Goal: Task Accomplishment & Management: Use online tool/utility

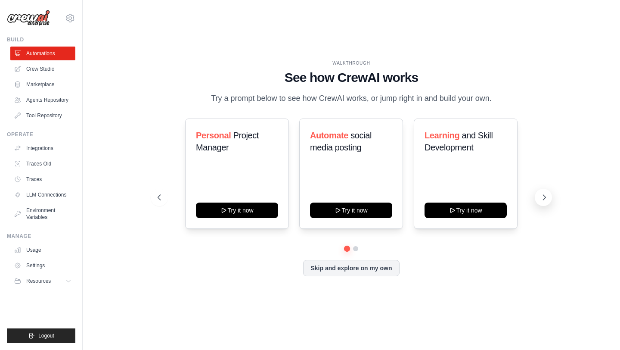
click at [545, 201] on icon at bounding box center [544, 197] width 9 height 9
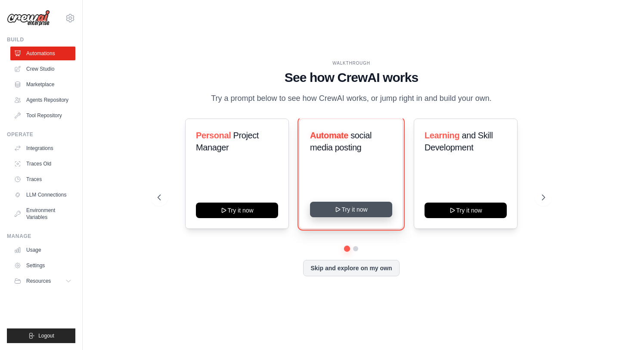
click at [346, 217] on button "Try it now" at bounding box center [351, 208] width 82 height 15
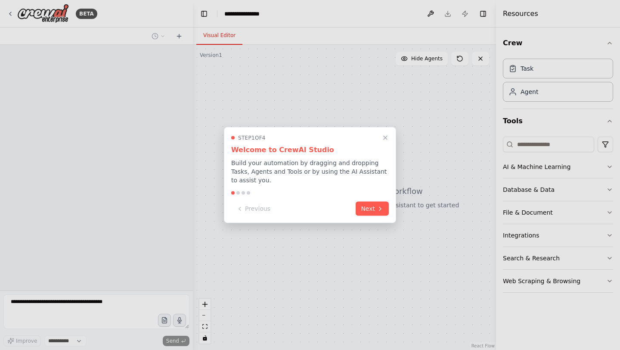
select select "****"
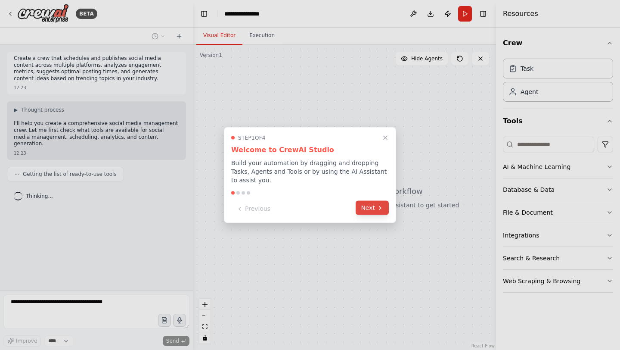
click at [368, 210] on button "Next" at bounding box center [372, 208] width 33 height 14
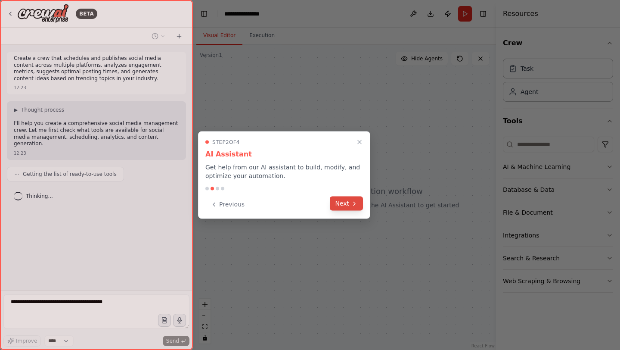
click at [332, 202] on button "Next" at bounding box center [346, 203] width 33 height 14
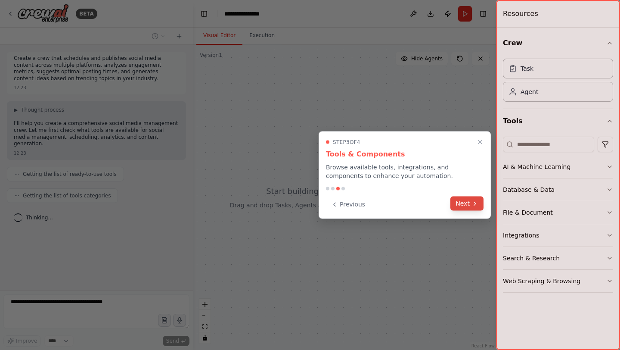
click at [466, 201] on button "Next" at bounding box center [466, 203] width 33 height 14
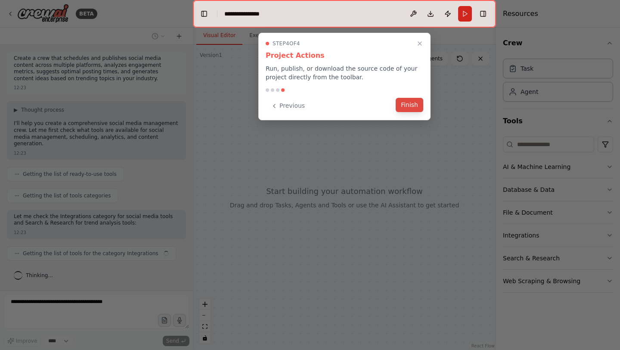
click at [409, 99] on button "Finish" at bounding box center [410, 105] width 28 height 14
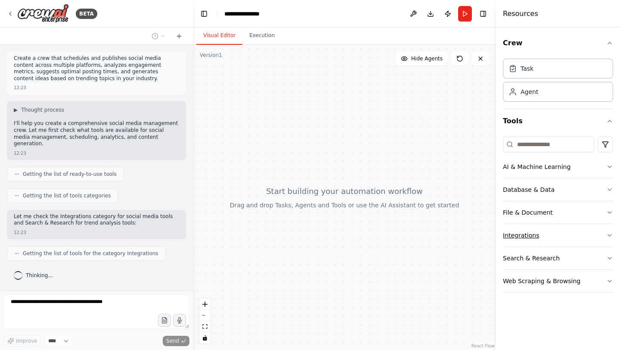
click at [570, 233] on button "Integrations" at bounding box center [558, 235] width 110 height 22
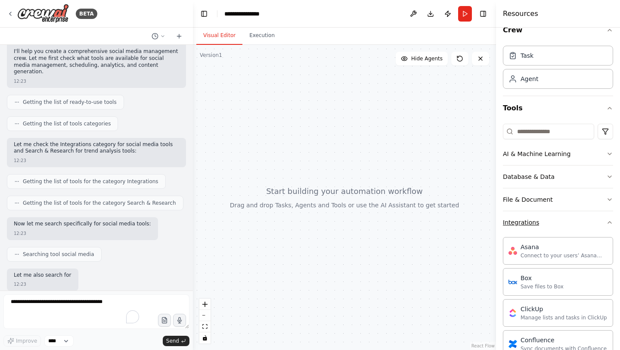
scroll to position [116, 0]
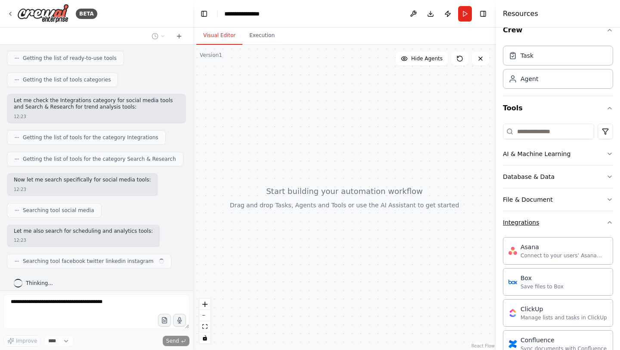
click at [582, 216] on button "Integrations" at bounding box center [558, 222] width 110 height 22
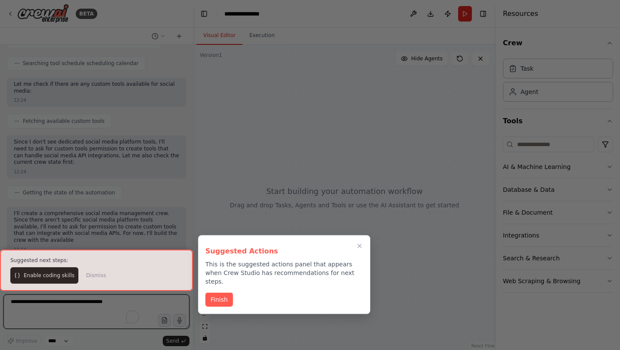
scroll to position [342, 0]
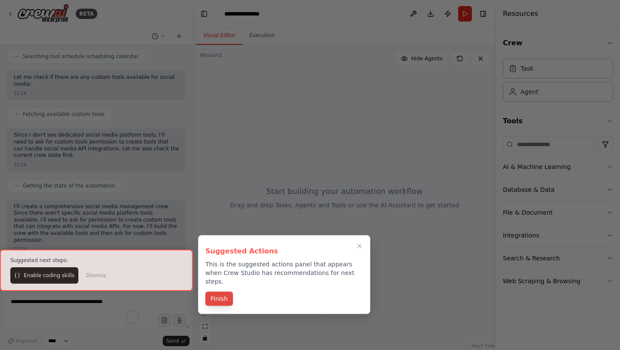
click at [224, 291] on button "Finish" at bounding box center [219, 298] width 28 height 14
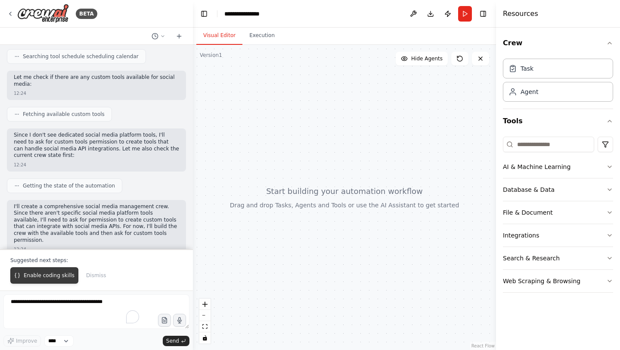
click at [59, 277] on span "Enable coding skills" at bounding box center [49, 275] width 51 height 7
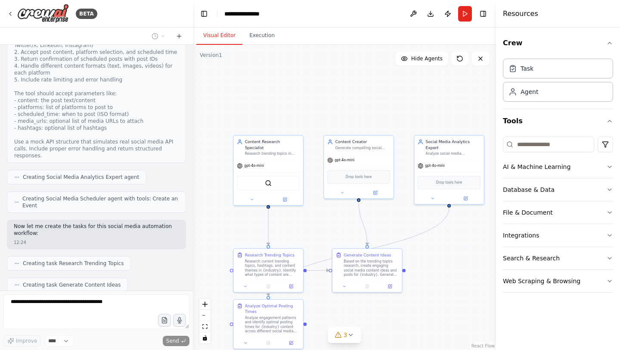
scroll to position [787, 0]
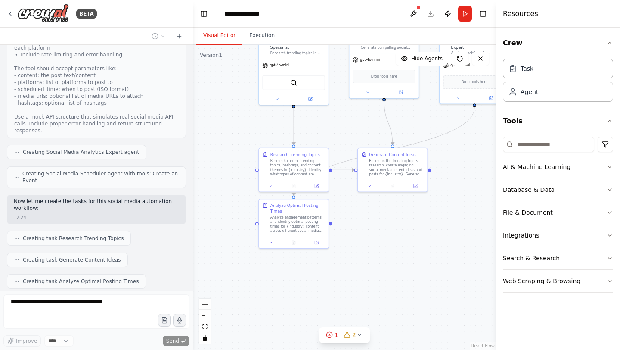
drag, startPoint x: 222, startPoint y: 234, endPoint x: 247, endPoint y: 134, distance: 103.5
click at [247, 134] on div ".deletable-edge-delete-btn { width: 20px; height: 20px; border: 0px solid #ffff…" at bounding box center [344, 197] width 303 height 305
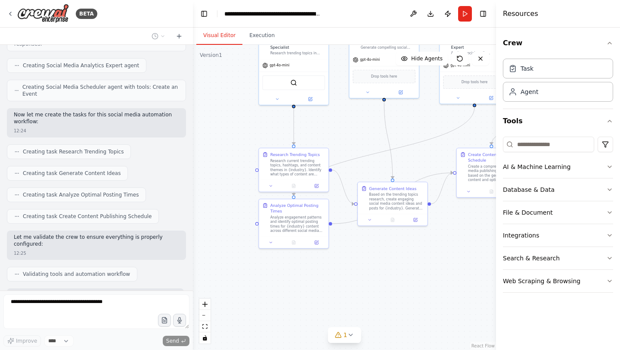
scroll to position [981, 0]
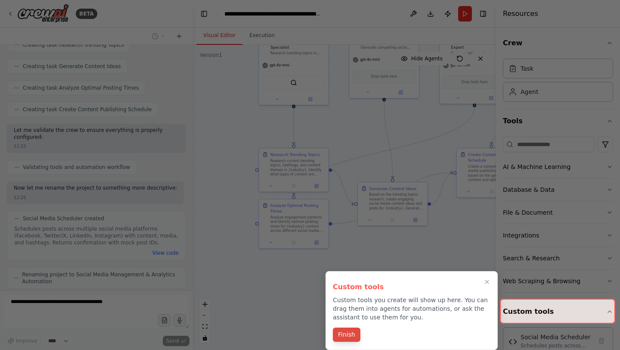
click at [345, 327] on button "Finish" at bounding box center [347, 334] width 28 height 14
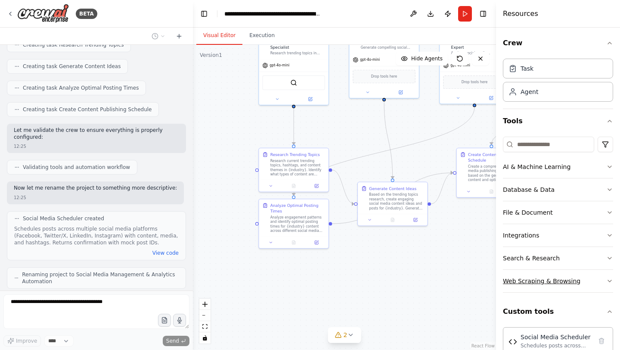
scroll to position [19, 0]
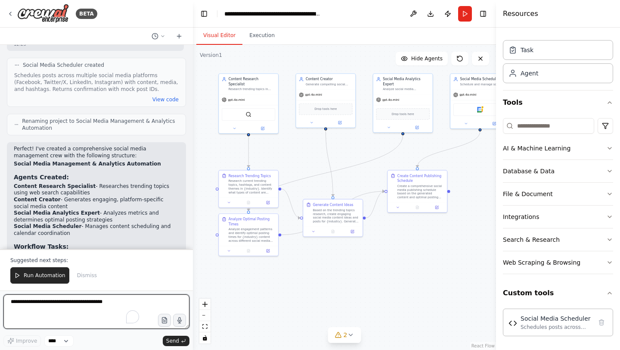
drag, startPoint x: 392, startPoint y: 248, endPoint x: 332, endPoint y: 255, distance: 59.9
click at [332, 255] on div ".deletable-edge-delete-btn { width: 20px; height: 20px; border: 0px solid #ffff…" at bounding box center [344, 197] width 303 height 305
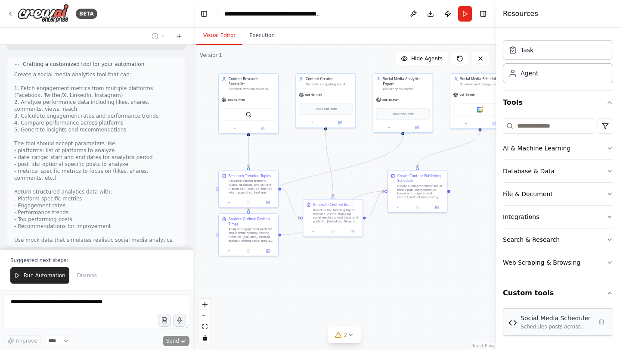
click at [539, 315] on div "Social Media Scheduler" at bounding box center [555, 317] width 71 height 9
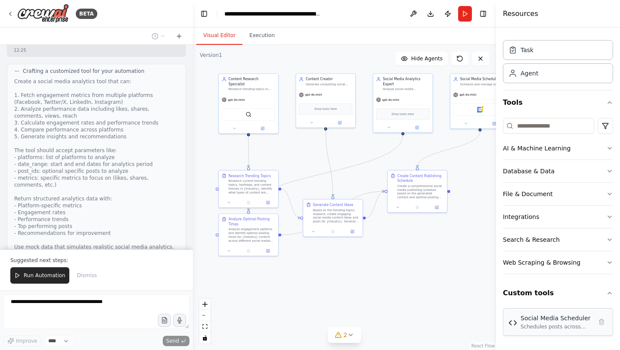
scroll to position [1548, 0]
click at [541, 323] on div "Schedules posts across multiple social media platforms (Facebook, Twitter/X, Li…" at bounding box center [555, 326] width 71 height 7
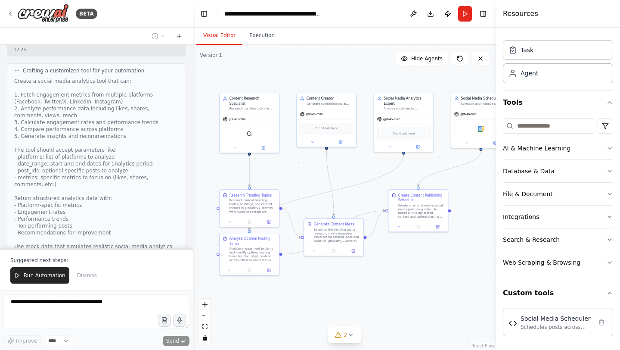
drag, startPoint x: 217, startPoint y: 149, endPoint x: 218, endPoint y: 168, distance: 19.4
click at [218, 168] on div ".deletable-edge-delete-btn { width: 20px; height: 20px; border: 0px solid #ffff…" at bounding box center [344, 197] width 303 height 305
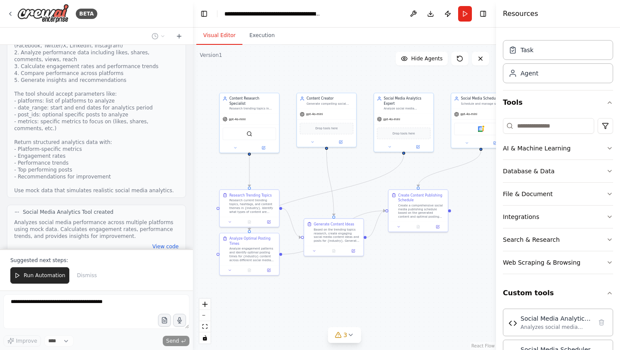
scroll to position [1801, 0]
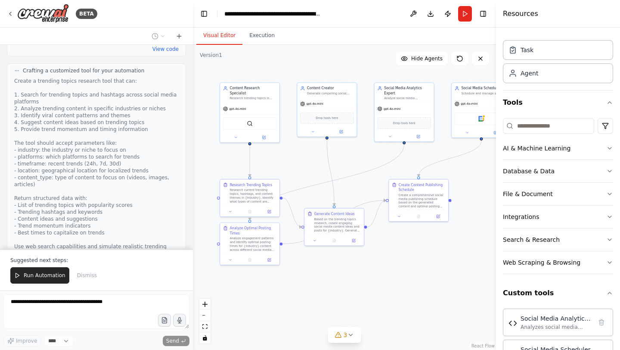
drag, startPoint x: 297, startPoint y: 168, endPoint x: 297, endPoint y: 158, distance: 10.3
click at [297, 158] on div ".deletable-edge-delete-btn { width: 20px; height: 20px; border: 0px solid #ffff…" at bounding box center [344, 197] width 303 height 305
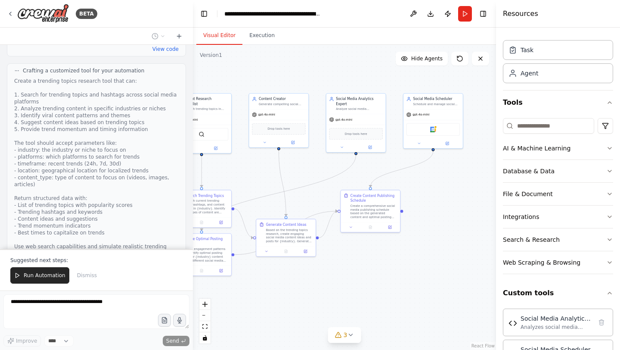
drag, startPoint x: 477, startPoint y: 177, endPoint x: 429, endPoint y: 188, distance: 49.4
click at [429, 188] on div ".deletable-edge-delete-btn { width: 20px; height: 20px; border: 0px solid #ffff…" at bounding box center [344, 197] width 303 height 305
click at [430, 129] on img at bounding box center [433, 128] width 6 height 6
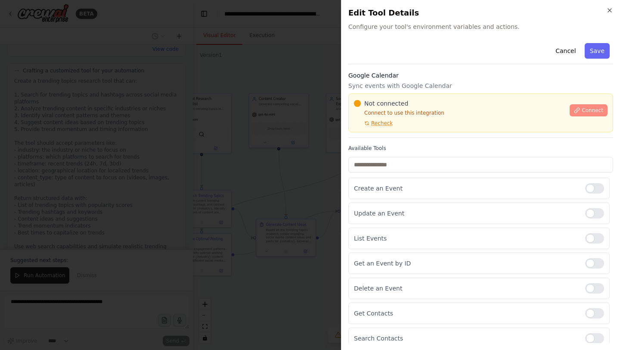
click at [585, 109] on span "Connect" at bounding box center [593, 110] width 22 height 7
click at [580, 112] on button "Connect" at bounding box center [589, 110] width 38 height 12
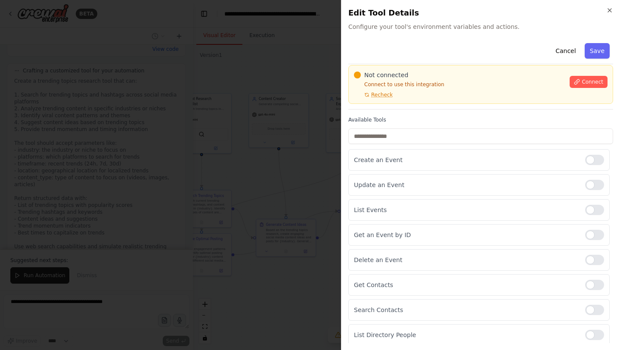
scroll to position [0, 0]
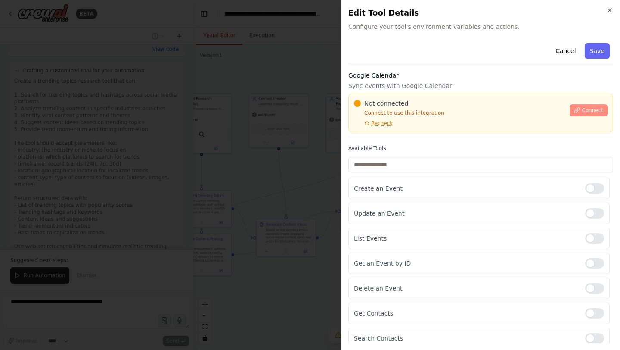
click at [599, 110] on span "Connect" at bounding box center [593, 110] width 22 height 7
click at [204, 106] on div at bounding box center [310, 175] width 620 height 350
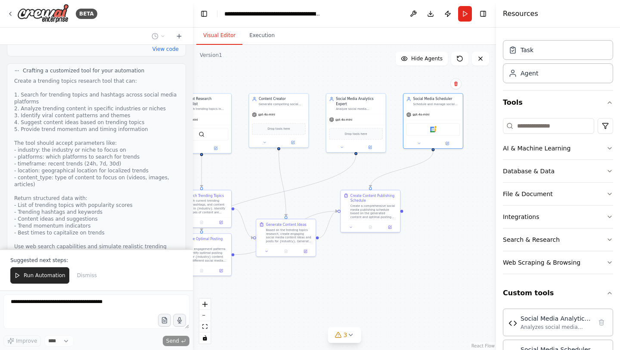
click at [411, 264] on div ".deletable-edge-delete-btn { width: 20px; height: 20px; border: 0px solid #ffff…" at bounding box center [344, 197] width 303 height 305
click at [411, 120] on div "Google Calendar" at bounding box center [432, 128] width 59 height 19
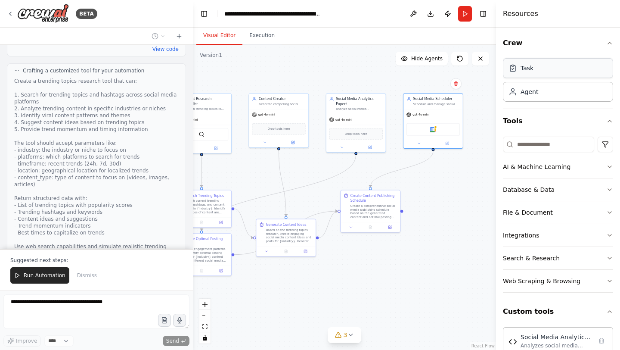
click at [544, 75] on div "Task" at bounding box center [558, 68] width 110 height 20
click at [536, 93] on div "Agent" at bounding box center [529, 91] width 18 height 9
click at [35, 269] on button "Run Automation" at bounding box center [39, 275] width 59 height 16
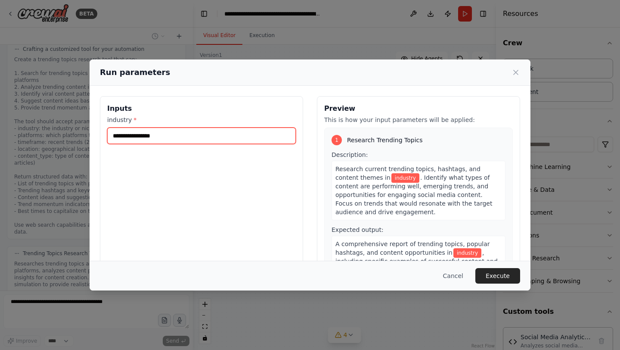
click at [188, 136] on input "industry *" at bounding box center [201, 135] width 189 height 16
type input "**********"
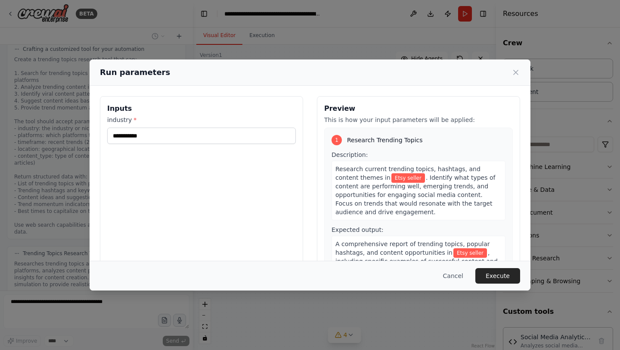
click at [239, 187] on div "**********" at bounding box center [201, 198] width 203 height 204
click at [506, 276] on button "Execute" at bounding box center [497, 275] width 45 height 15
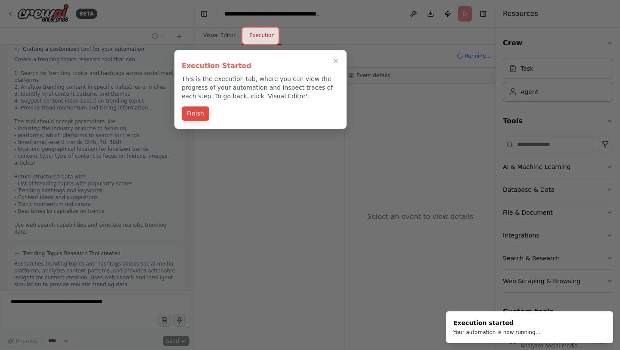
click at [195, 111] on button "Finish" at bounding box center [196, 113] width 28 height 14
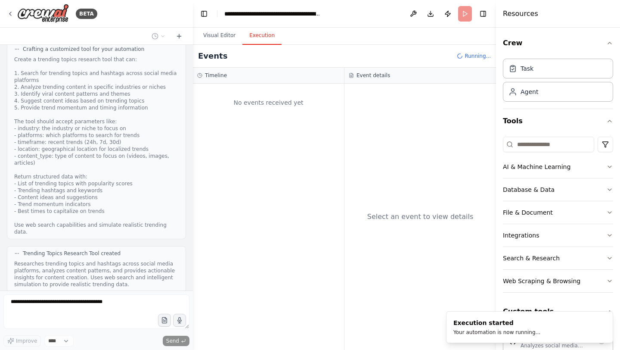
click at [261, 33] on button "Execution" at bounding box center [261, 36] width 39 height 18
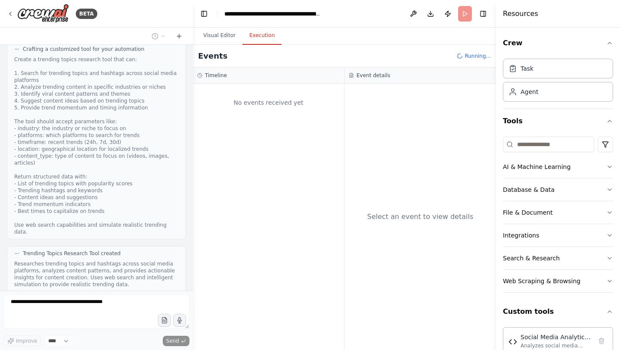
scroll to position [2019, 0]
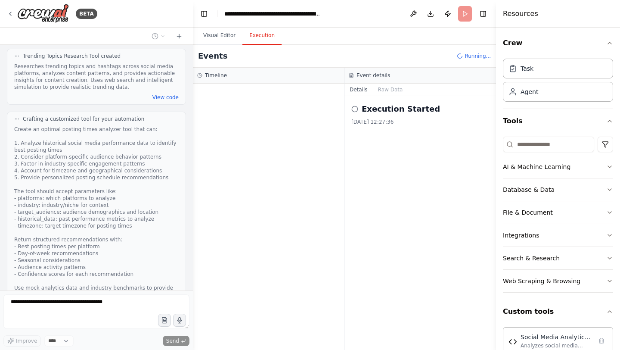
click at [402, 108] on h2 "Execution Started" at bounding box center [401, 109] width 78 height 12
click at [221, 39] on button "Visual Editor" at bounding box center [219, 36] width 46 height 18
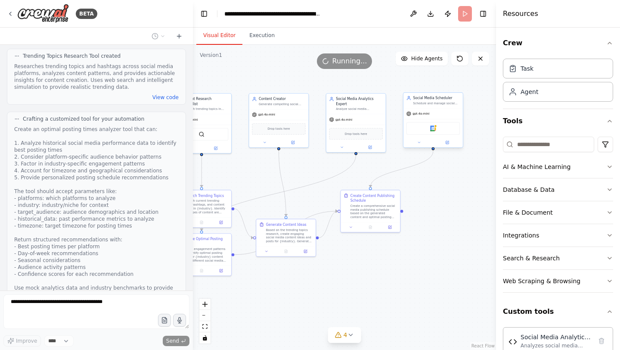
click at [427, 135] on div "Google Calendar" at bounding box center [432, 128] width 59 height 19
click at [440, 127] on div "Google Calendar" at bounding box center [432, 128] width 53 height 12
click at [443, 114] on div "gpt-4o-mini" at bounding box center [432, 113] width 59 height 11
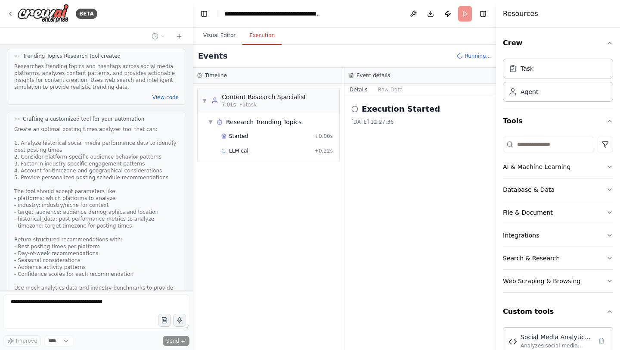
click at [263, 31] on button "Execution" at bounding box center [261, 36] width 39 height 18
click at [220, 38] on button "Visual Editor" at bounding box center [219, 36] width 46 height 18
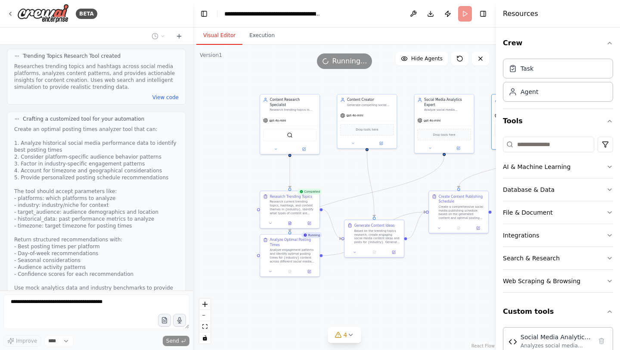
drag, startPoint x: 260, startPoint y: 177, endPoint x: 348, endPoint y: 177, distance: 88.3
click at [348, 177] on div ".deletable-edge-delete-btn { width: 20px; height: 20px; border: 0px solid #ffff…" at bounding box center [344, 197] width 303 height 305
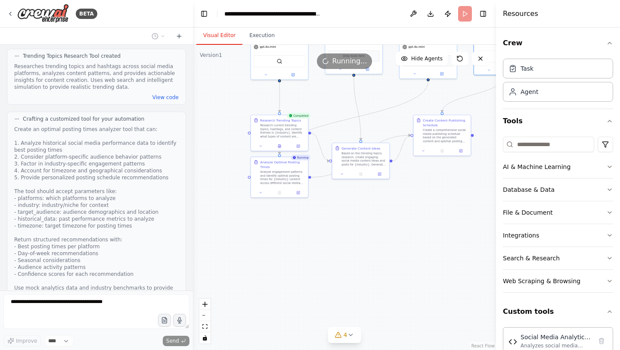
drag, startPoint x: 348, startPoint y: 177, endPoint x: 335, endPoint y: 102, distance: 76.4
click at [335, 102] on div ".deletable-edge-delete-btn { width: 20px; height: 20px; border: 0px solid #ffff…" at bounding box center [344, 197] width 303 height 305
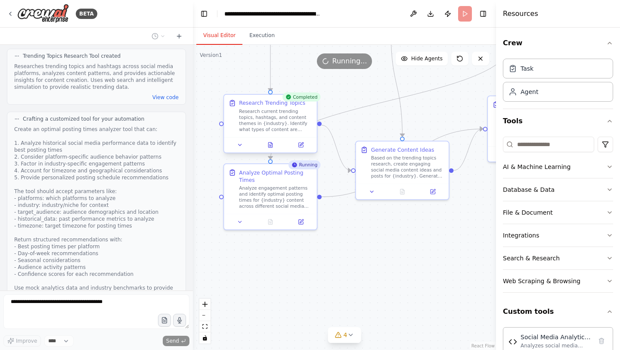
click at [269, 122] on div "Research current trending topics, hashtags, and content themes in {industry}. I…" at bounding box center [275, 120] width 73 height 24
click at [263, 188] on div "Analyze engagement patterns and identify optimal posting times for {industry} c…" at bounding box center [275, 195] width 73 height 24
click at [339, 267] on div ".deletable-edge-delete-btn { width: 20px; height: 20px; border: 0px solid #ffff…" at bounding box center [344, 197] width 303 height 305
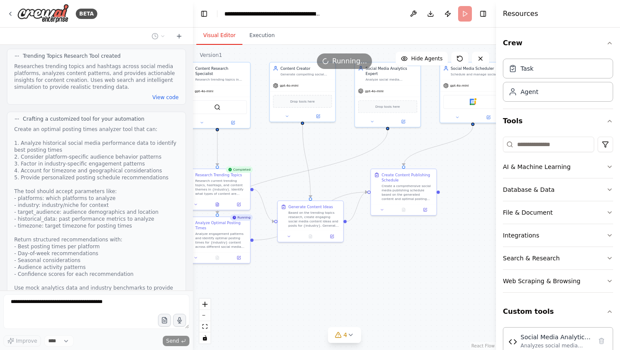
drag, startPoint x: 339, startPoint y: 267, endPoint x: 266, endPoint y: 290, distance: 76.5
click at [266, 290] on div ".deletable-edge-delete-btn { width: 20px; height: 20px; border: 0px solid #ffff…" at bounding box center [344, 197] width 303 height 305
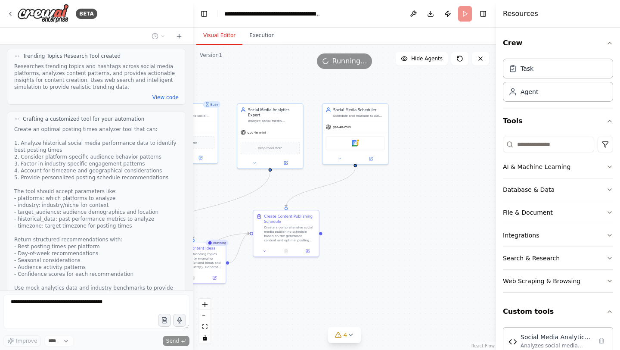
drag, startPoint x: 357, startPoint y: 268, endPoint x: 239, endPoint y: 310, distance: 124.6
click at [239, 310] on div ".deletable-edge-delete-btn { width: 20px; height: 20px; border: 0px solid #ffff…" at bounding box center [344, 197] width 303 height 305
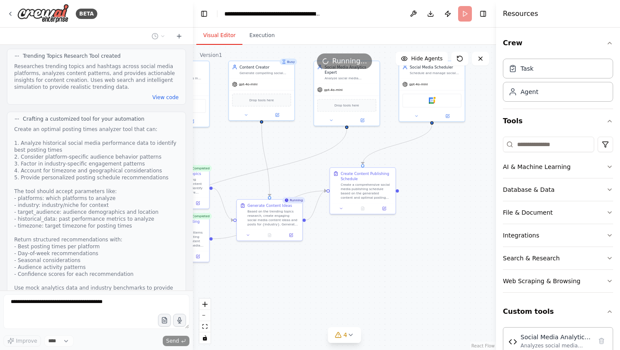
drag, startPoint x: 357, startPoint y: 233, endPoint x: 434, endPoint y: 191, distance: 87.7
click at [434, 191] on div ".deletable-edge-delete-btn { width: 20px; height: 20px; border: 0px solid #ffff…" at bounding box center [344, 197] width 303 height 305
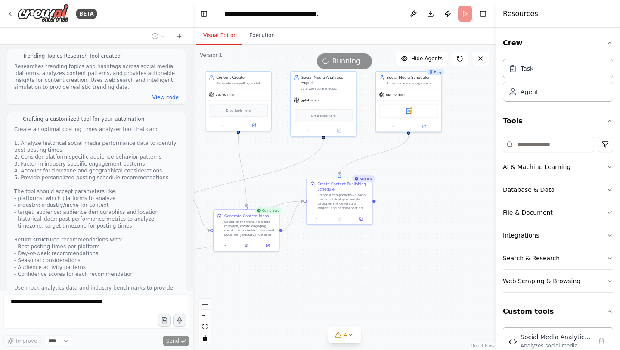
drag, startPoint x: 434, startPoint y: 191, endPoint x: 411, endPoint y: 201, distance: 25.4
click at [411, 201] on div ".deletable-edge-delete-btn { width: 20px; height: 20px; border: 0px solid #ffff…" at bounding box center [344, 197] width 303 height 305
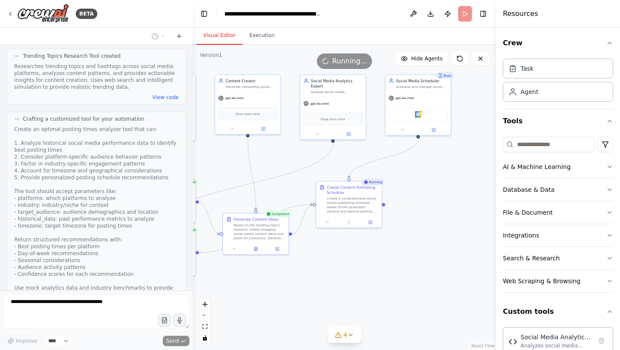
drag, startPoint x: 411, startPoint y: 201, endPoint x: 420, endPoint y: 204, distance: 10.1
click at [420, 204] on div ".deletable-edge-delete-btn { width: 20px; height: 20px; border: 0px solid #ffff…" at bounding box center [344, 197] width 303 height 305
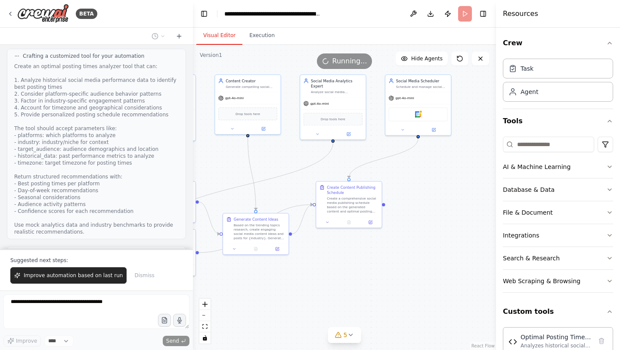
scroll to position [2124, 0]
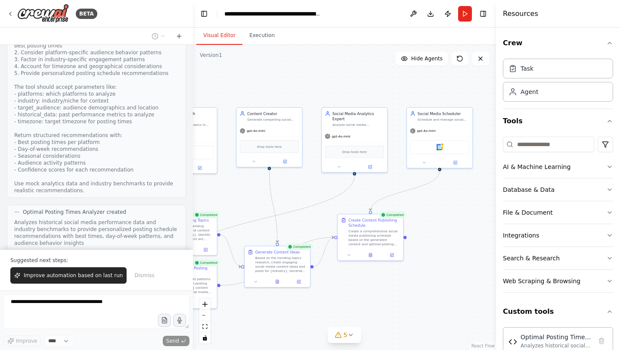
drag, startPoint x: 407, startPoint y: 201, endPoint x: 429, endPoint y: 234, distance: 39.2
click at [429, 234] on div ".deletable-edge-delete-btn { width: 20px; height: 20px; border: 0px solid #ffff…" at bounding box center [344, 197] width 303 height 305
click at [95, 275] on span "Improve automation based on last run" at bounding box center [73, 275] width 99 height 7
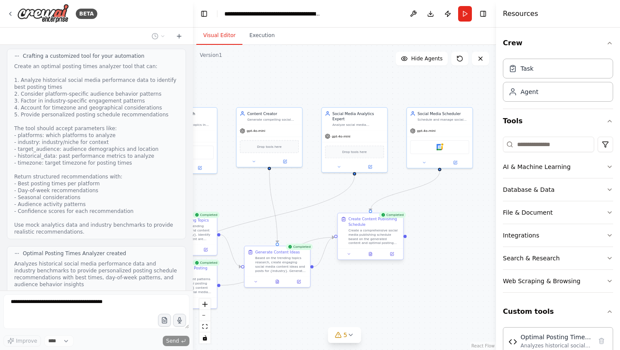
click at [370, 229] on div "Create a comprehensive social media publishing schedule based on the generated …" at bounding box center [374, 236] width 52 height 17
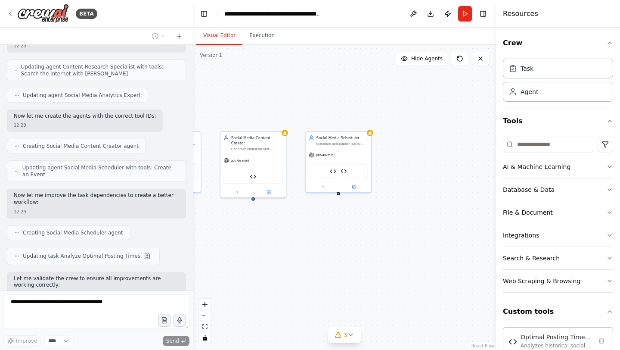
scroll to position [2631, 0]
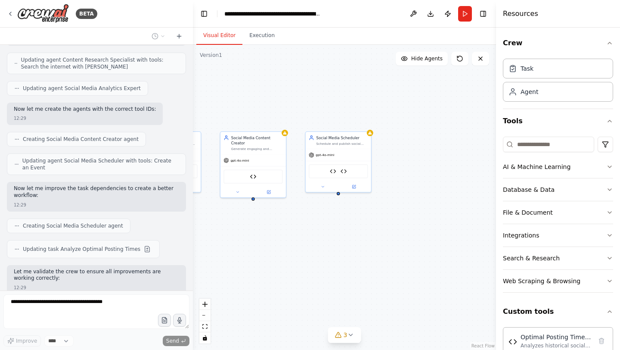
drag, startPoint x: 426, startPoint y: 225, endPoint x: 155, endPoint y: 249, distance: 272.7
click at [155, 249] on div "BETA Create a crew that schedules and publishes social media content across mul…" at bounding box center [310, 175] width 620 height 350
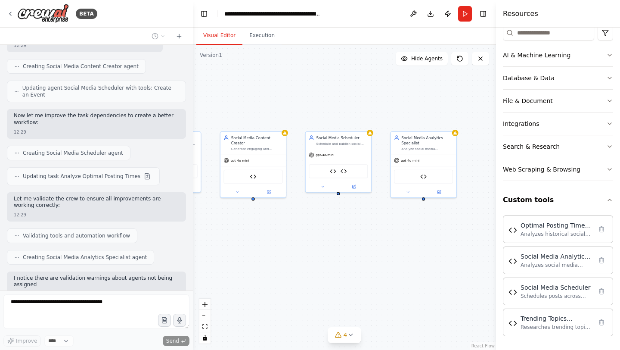
scroll to position [2710, 0]
